Goal: Task Accomplishment & Management: Complete application form

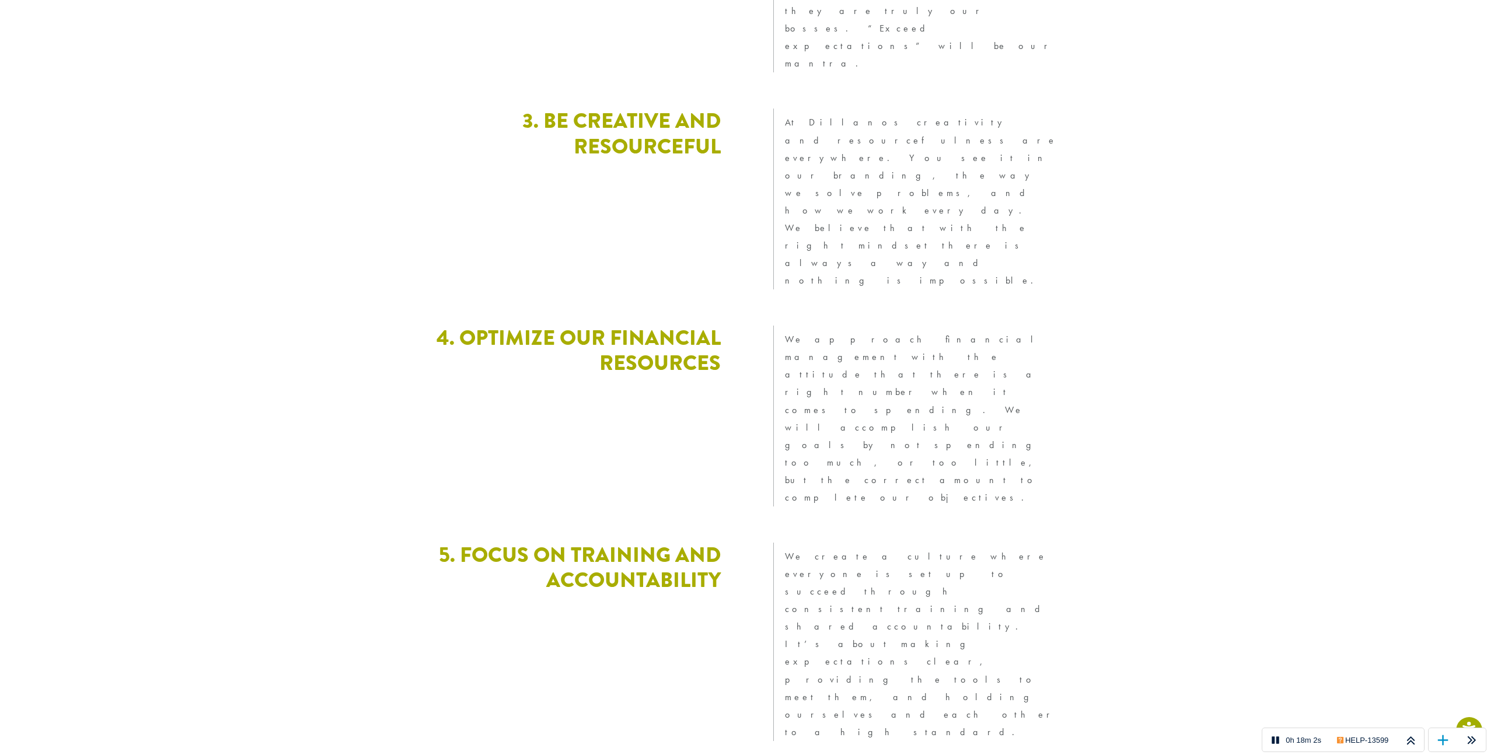
scroll to position [2950, 0]
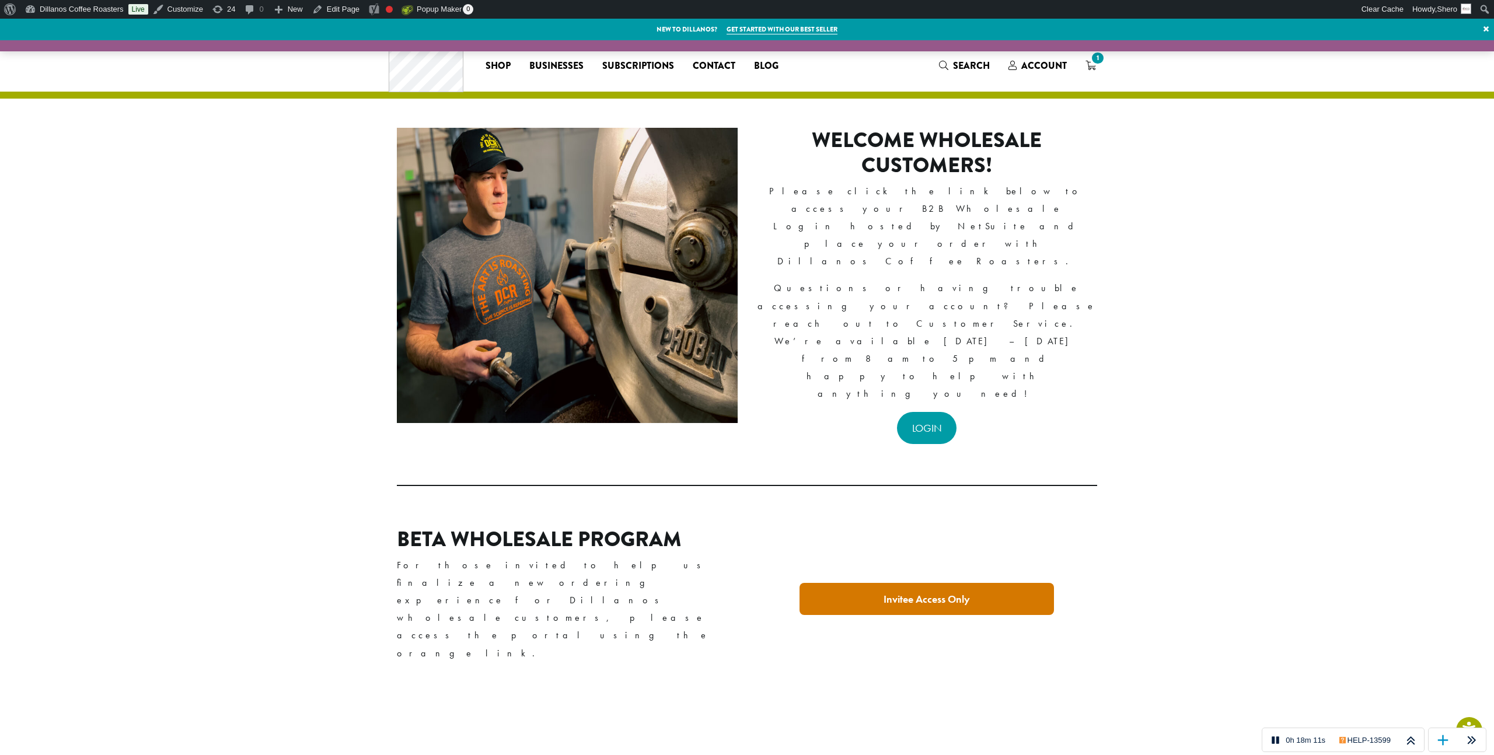
scroll to position [60, 0]
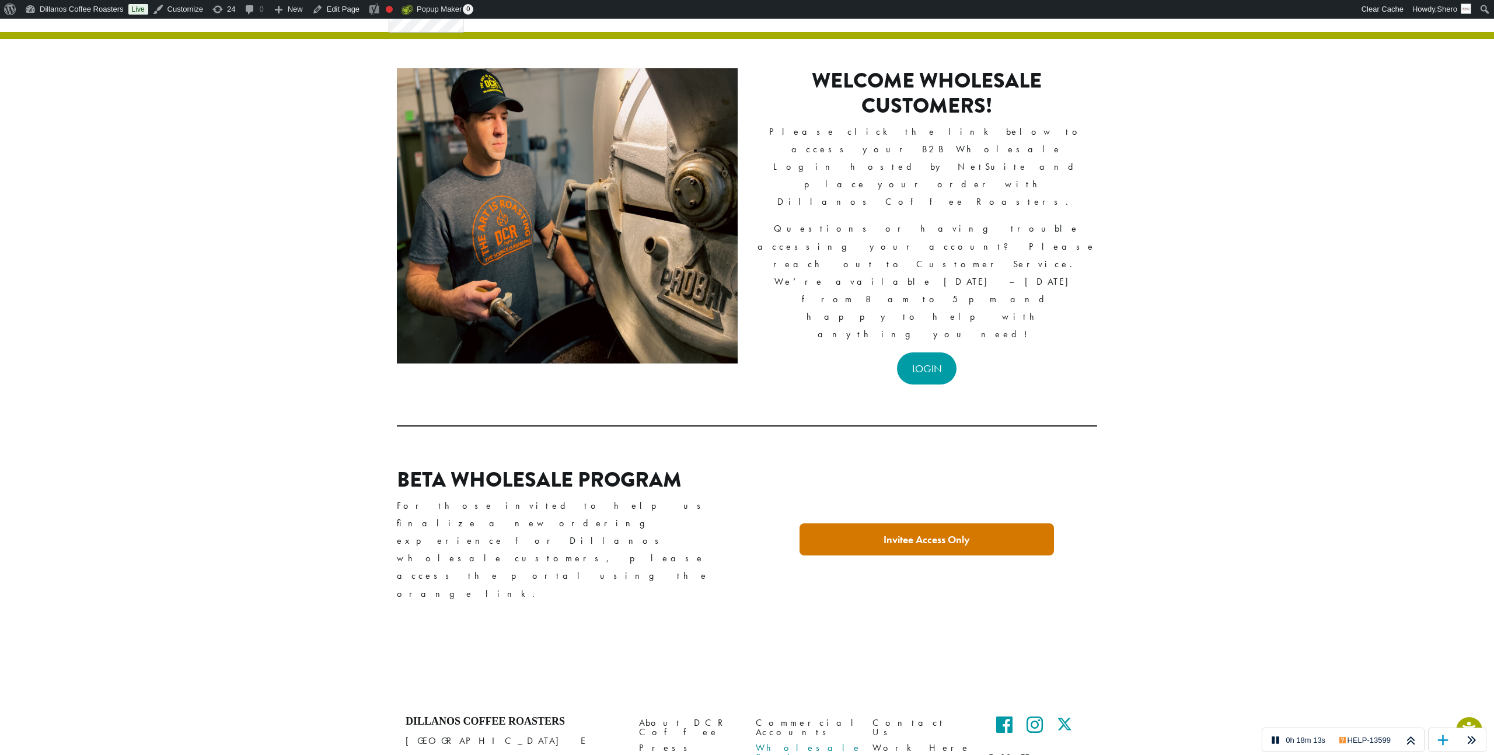
click at [799, 741] on link "Wholesale Services" at bounding box center [805, 753] width 99 height 25
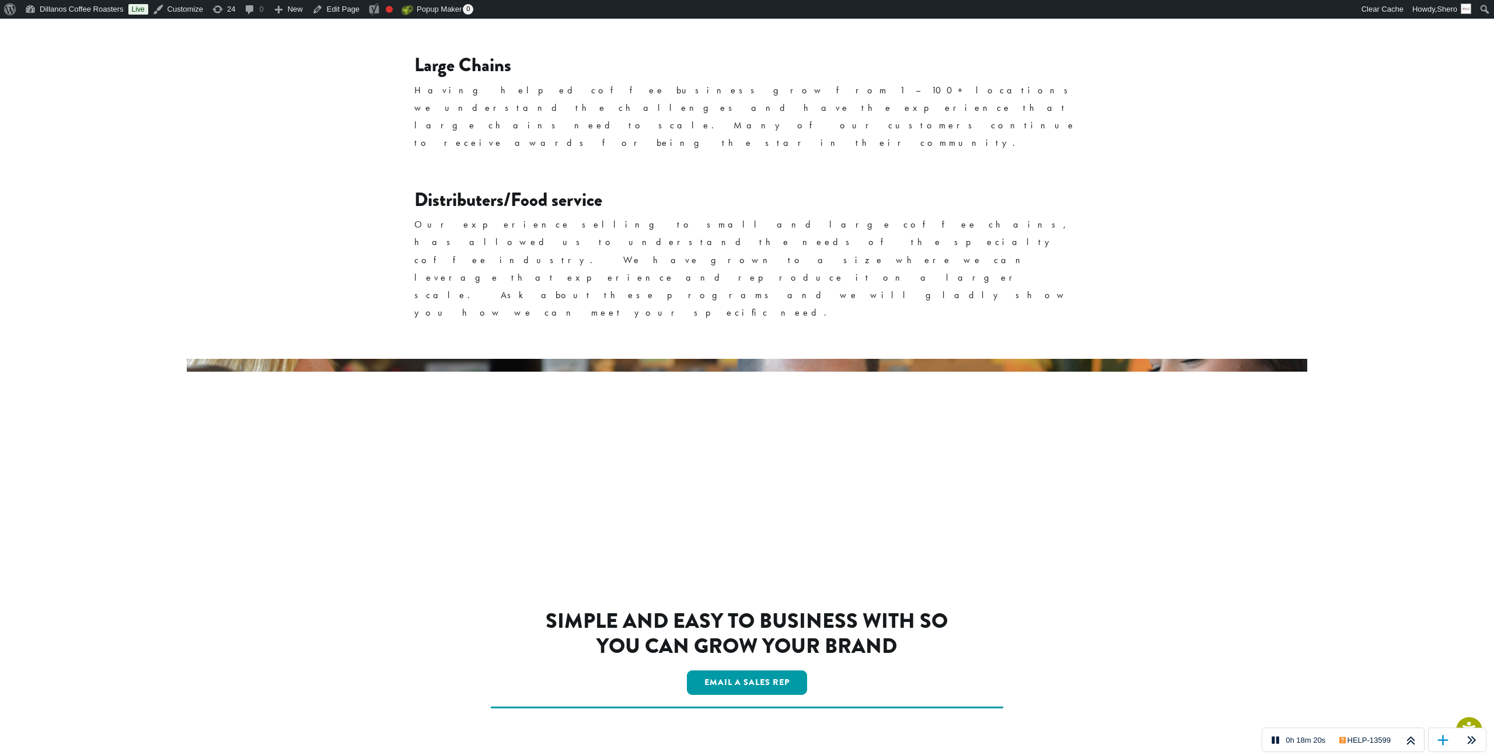
scroll to position [1737, 0]
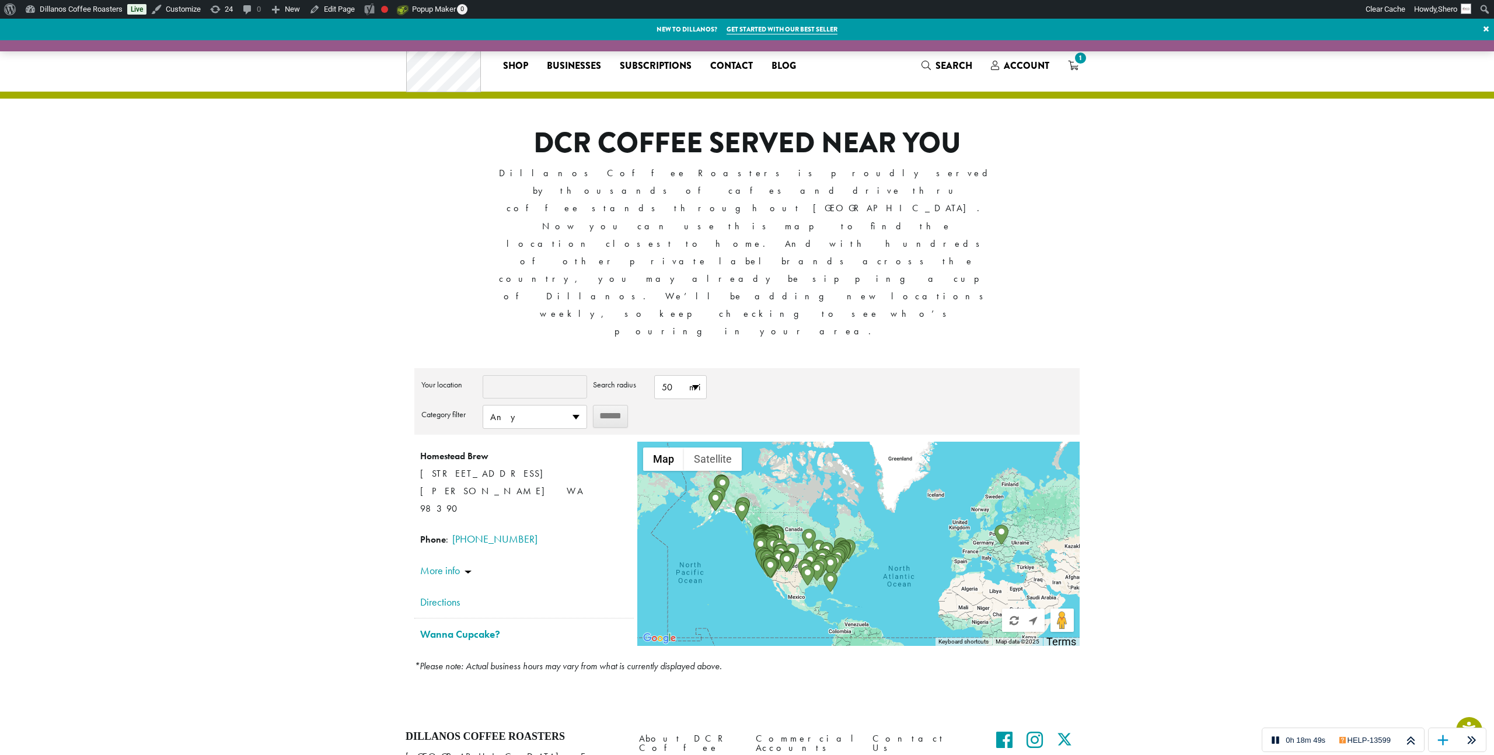
click at [898, 755] on link "Work Here" at bounding box center [922, 764] width 99 height 16
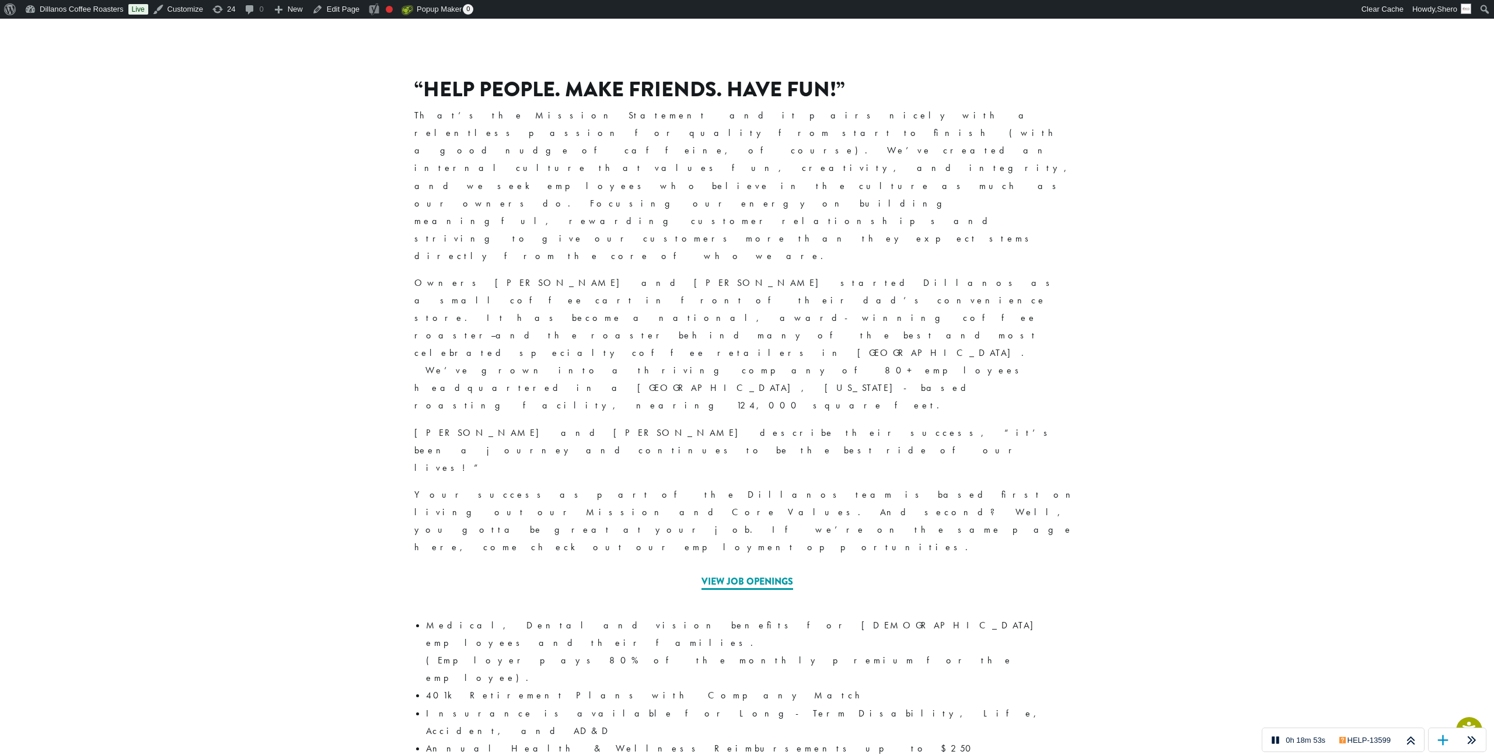
scroll to position [366, 0]
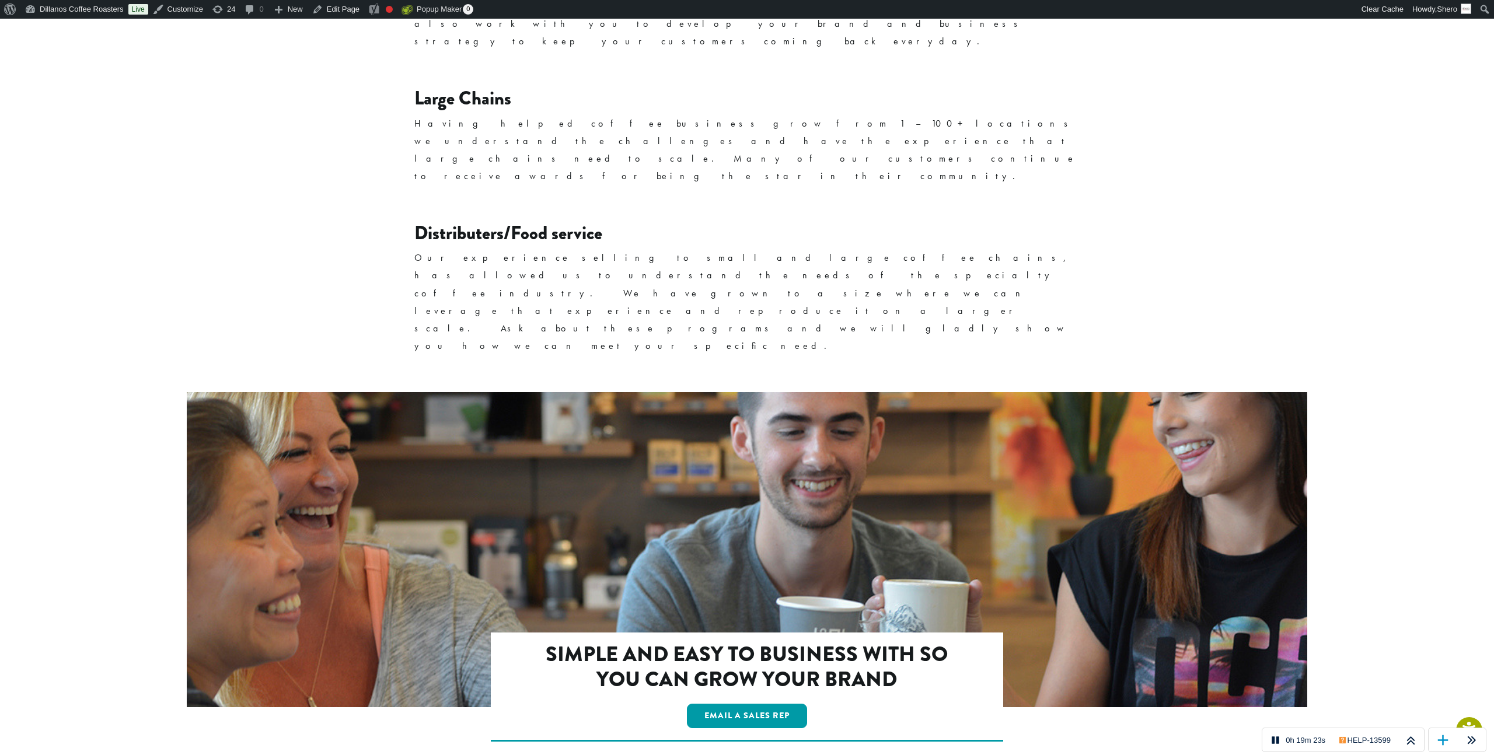
scroll to position [1737, 0]
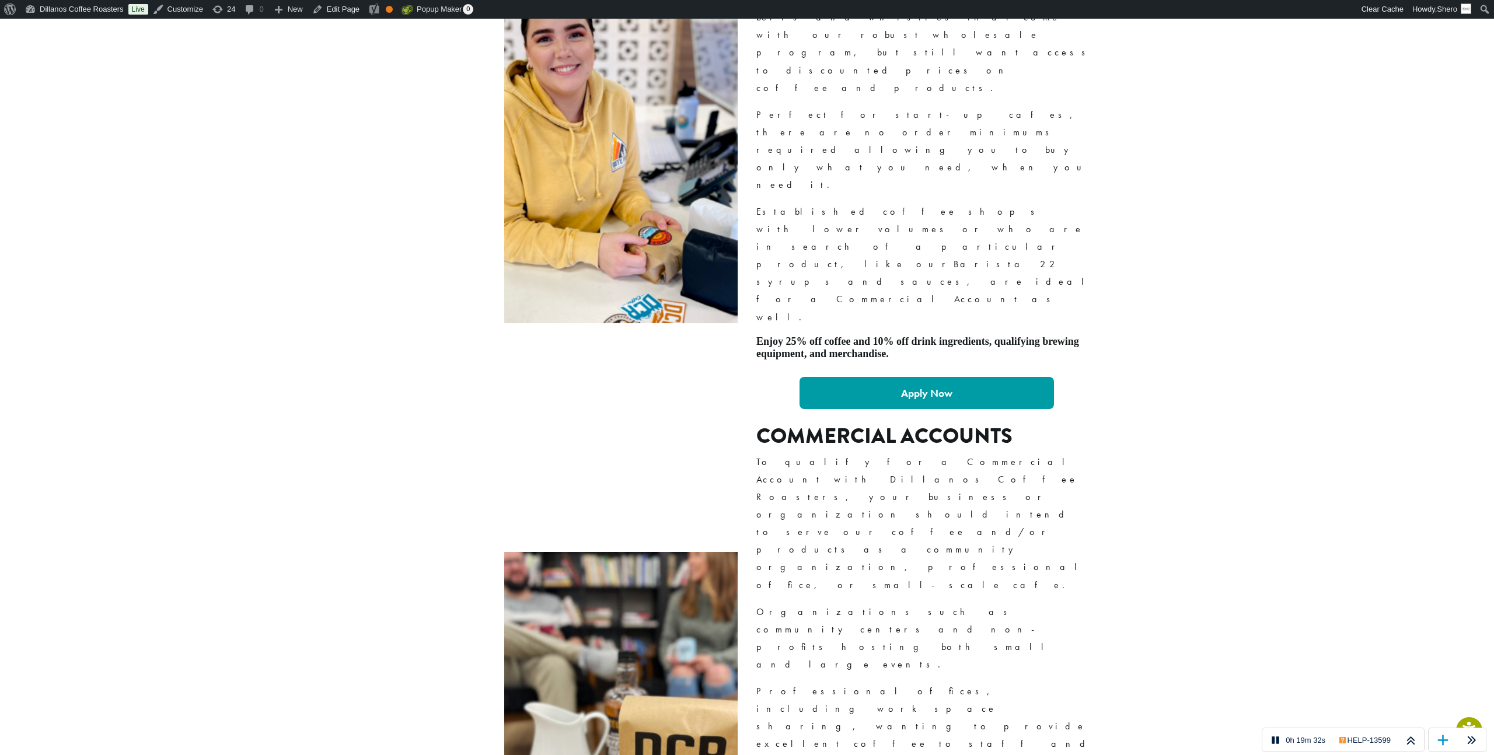
scroll to position [903, 0]
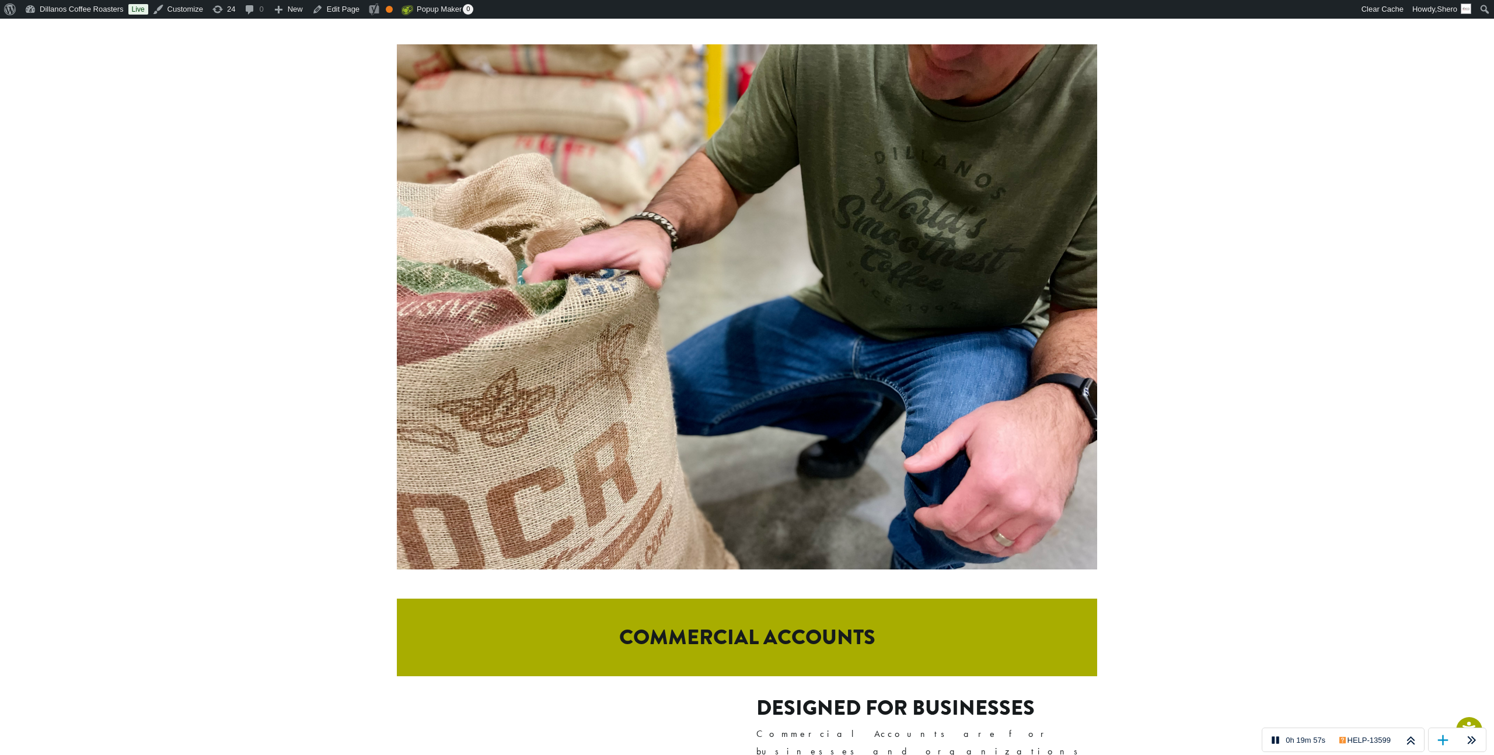
scroll to position [0, 0]
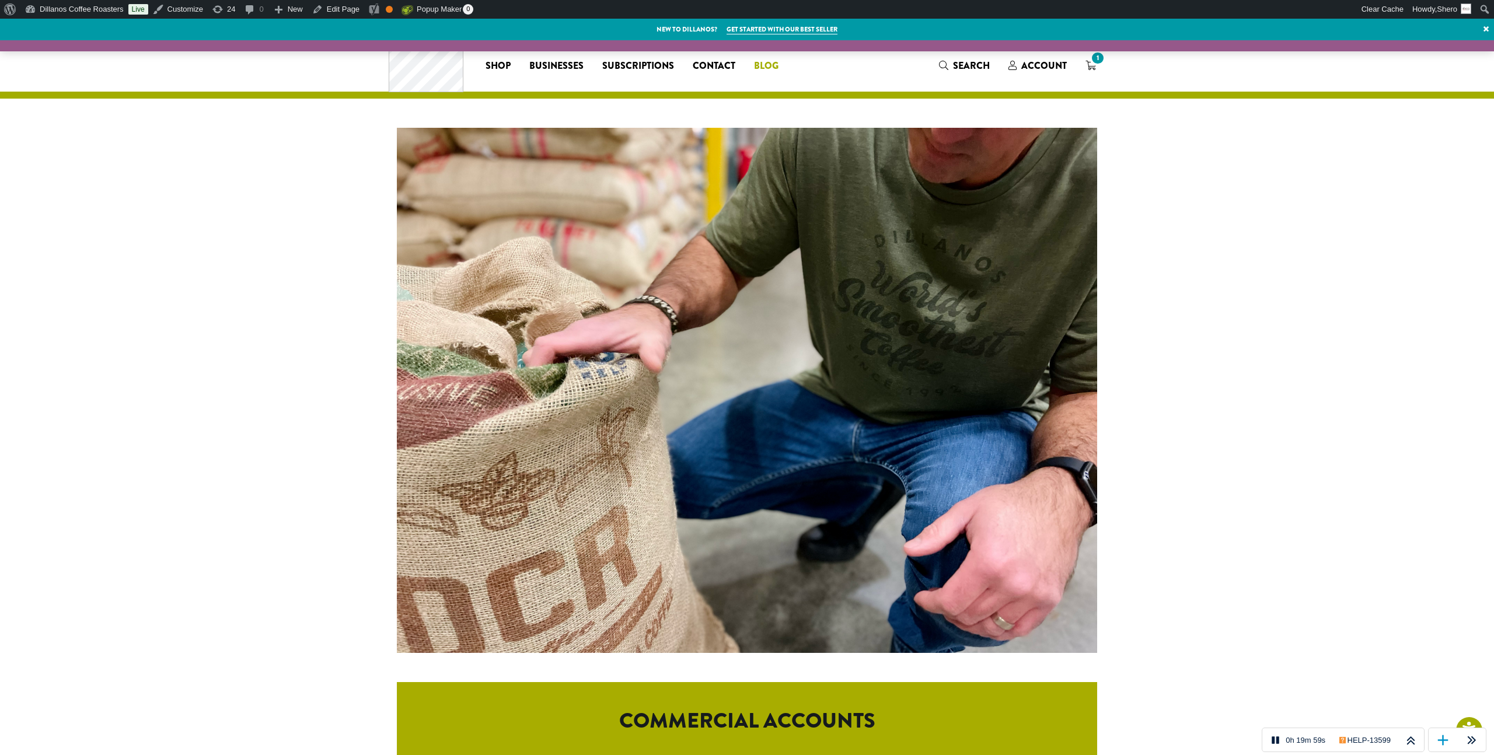
click at [772, 61] on span "Blog" at bounding box center [766, 66] width 25 height 15
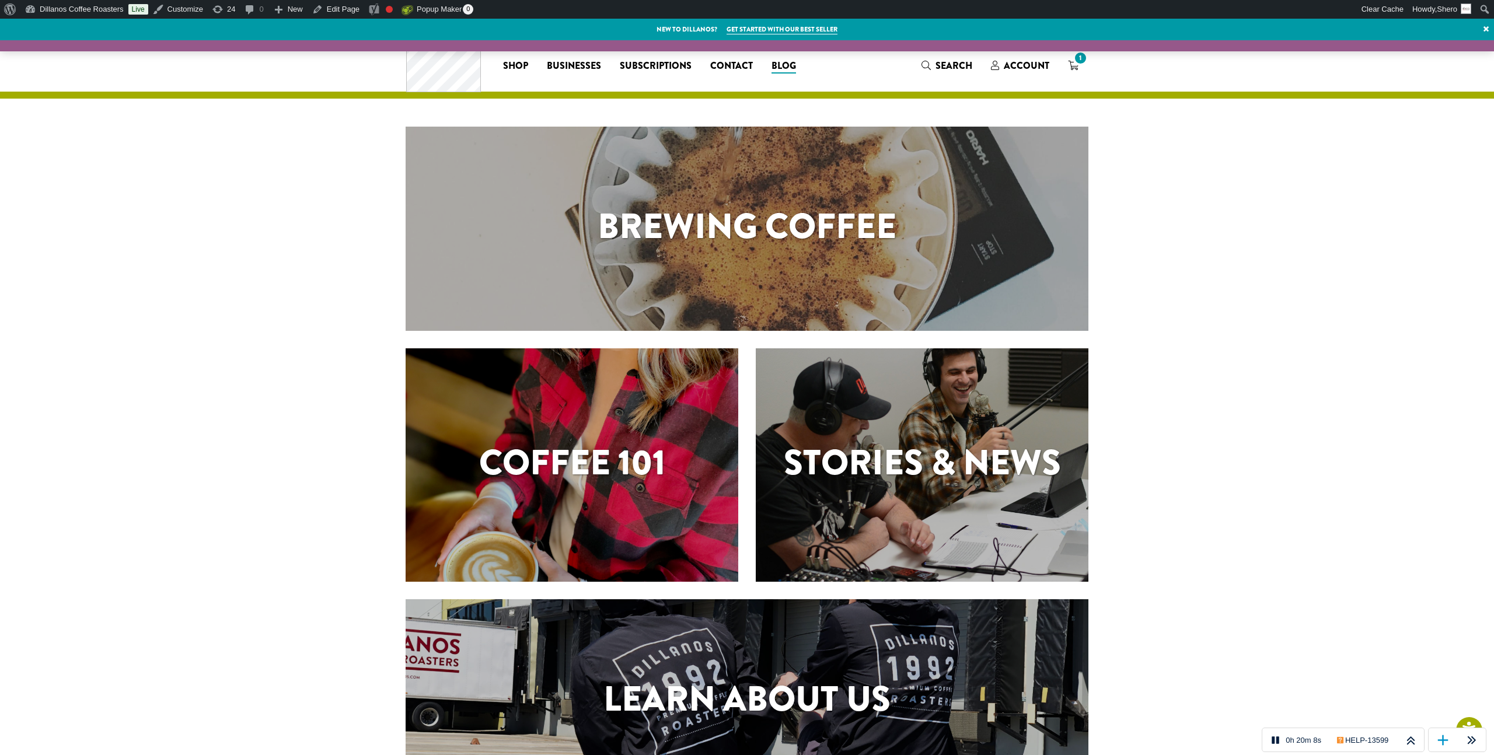
click at [703, 214] on h1 "Brewing Coffee" at bounding box center [747, 226] width 683 height 53
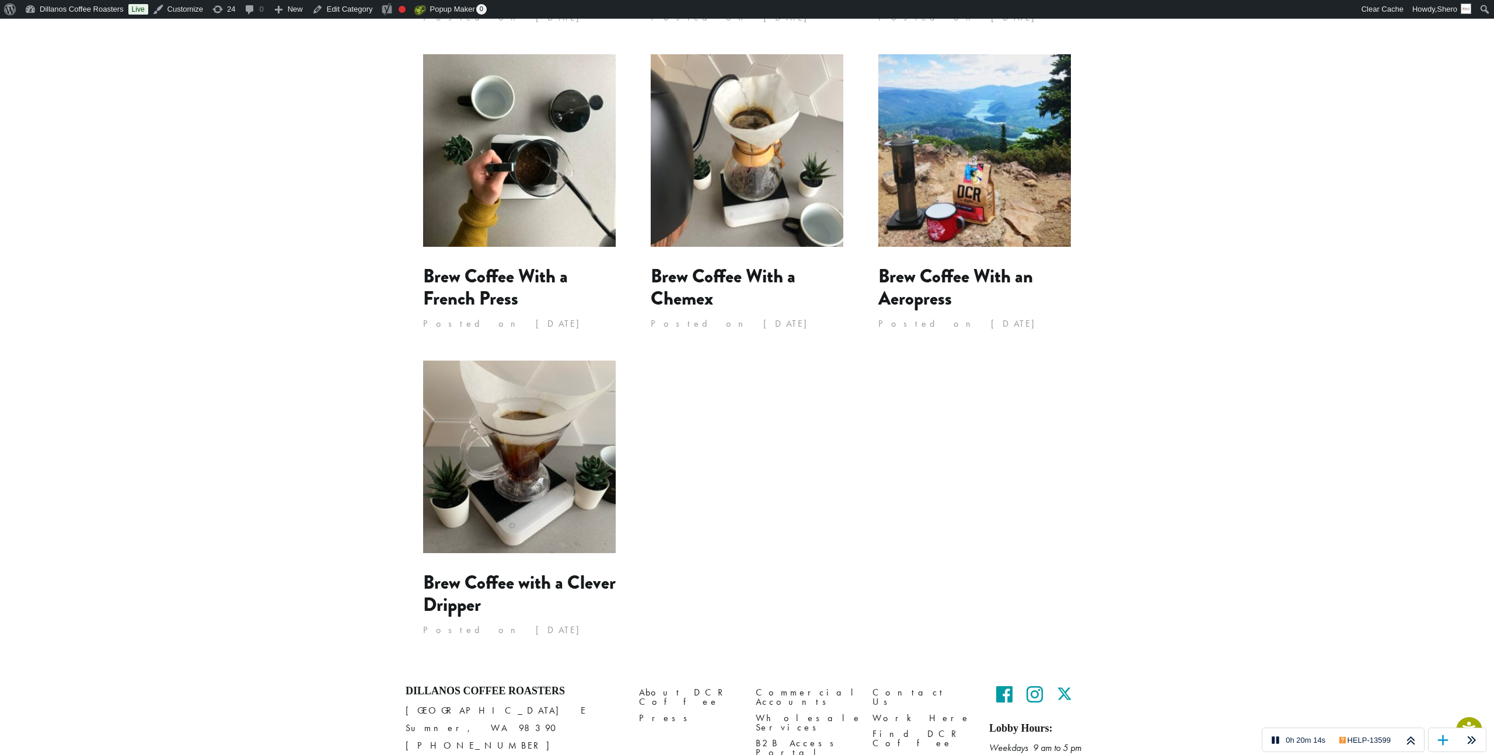
scroll to position [835, 0]
